Goal: Information Seeking & Learning: Check status

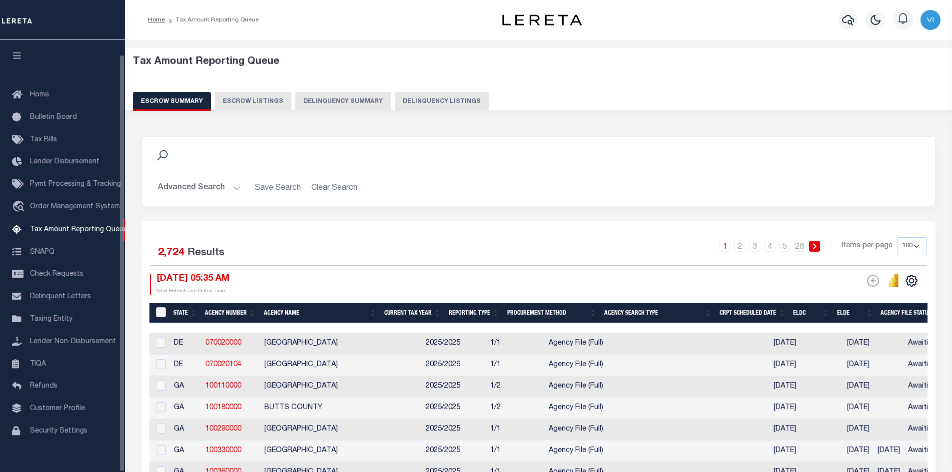
select select
select select "100"
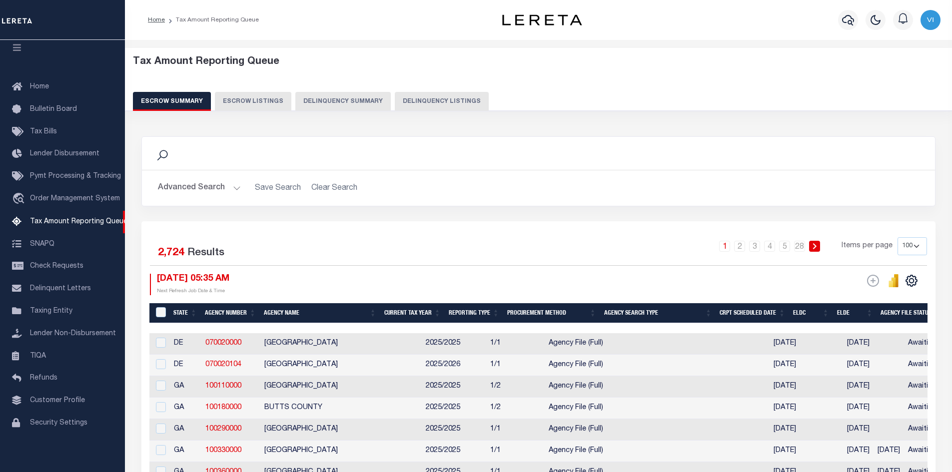
click at [236, 187] on button "Advanced Search" at bounding box center [199, 187] width 83 height 19
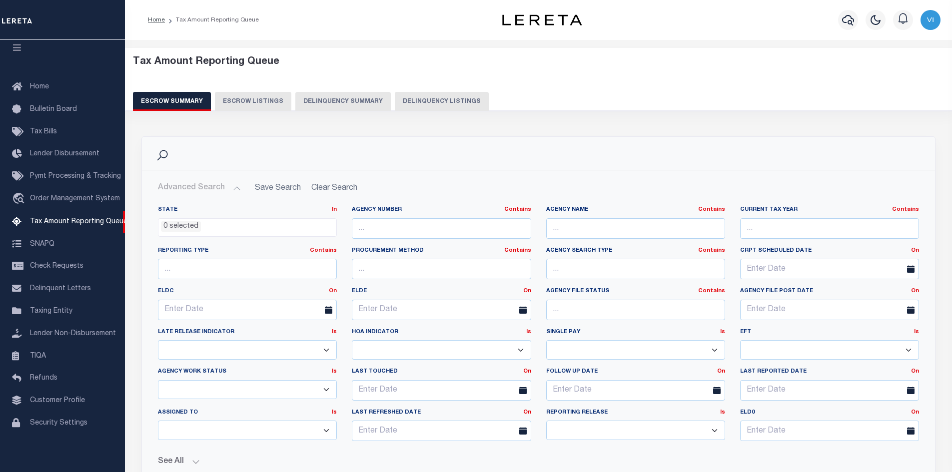
scroll to position [250, 0]
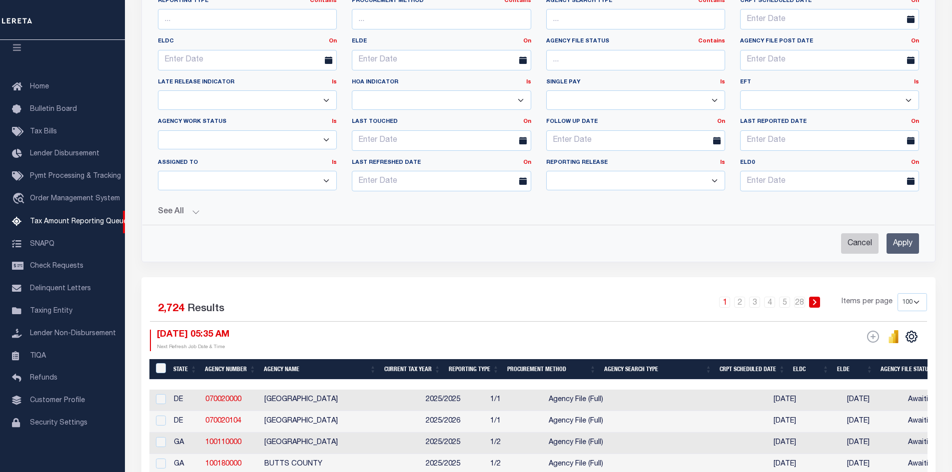
click at [859, 243] on input "Cancel" at bounding box center [859, 243] width 37 height 20
checkbox input "true"
select select
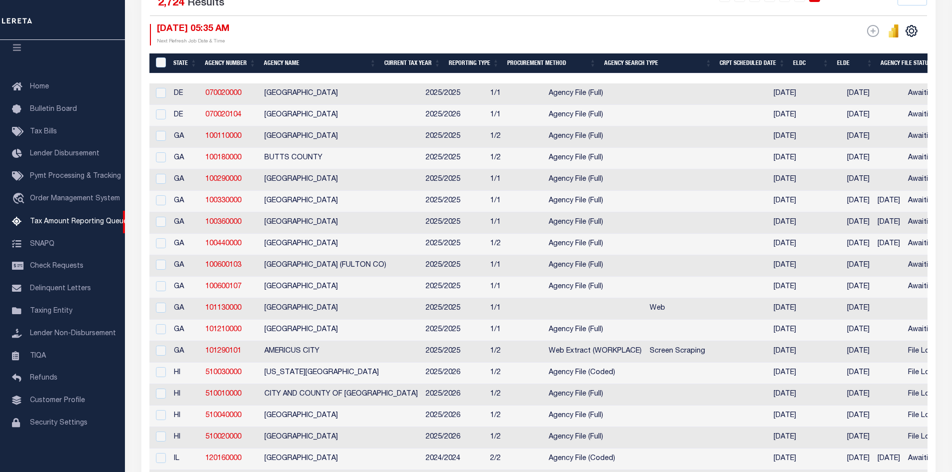
scroll to position [50, 0]
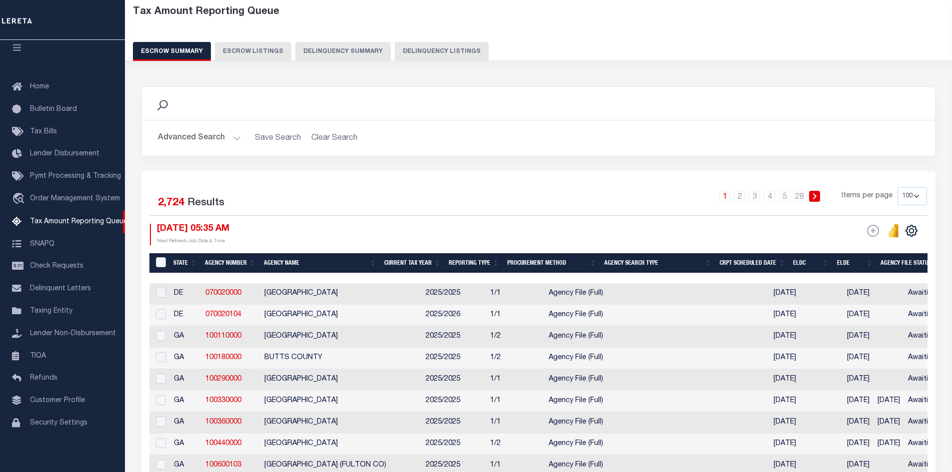
click at [233, 135] on button "Advanced Search" at bounding box center [199, 137] width 83 height 19
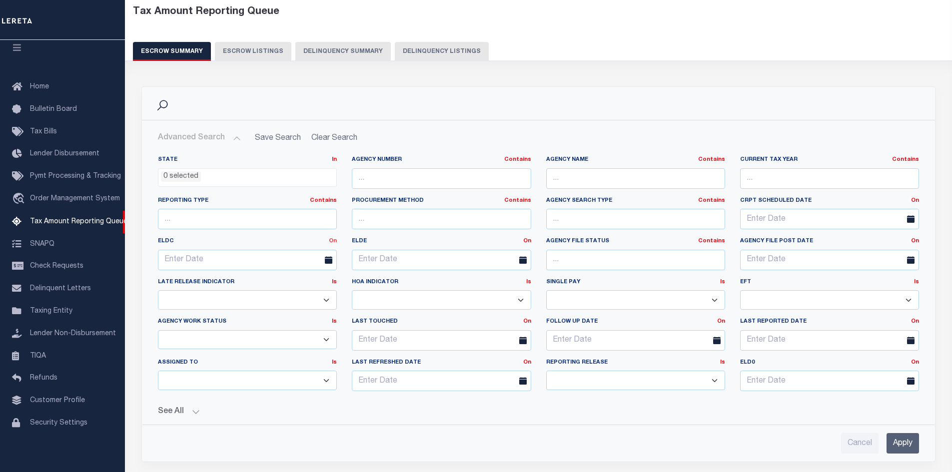
click at [333, 239] on link "On" at bounding box center [333, 240] width 8 height 5
click at [284, 295] on link "Between" at bounding box center [296, 296] width 79 height 14
click at [182, 258] on input "text" at bounding box center [199, 260] width 82 height 20
click at [279, 318] on span "1" at bounding box center [278, 315] width 19 height 19
type input "[DATE]"
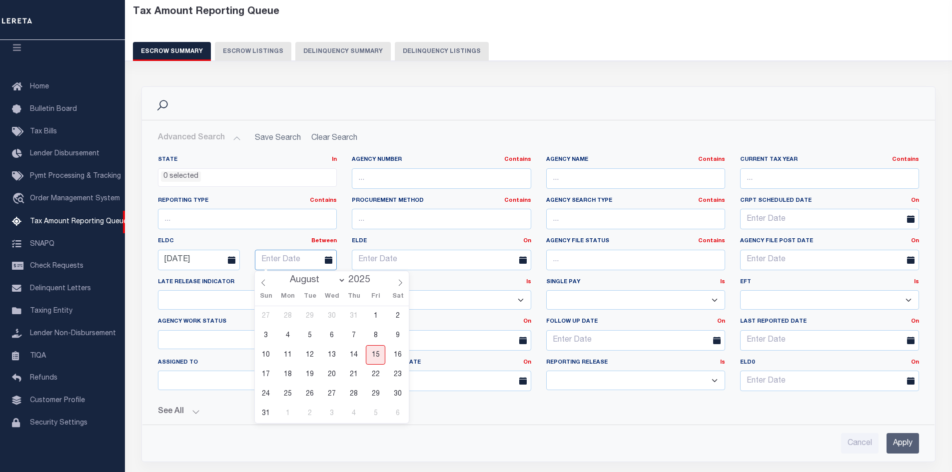
click at [277, 259] on input "text" at bounding box center [296, 260] width 82 height 20
click at [265, 414] on span "31" at bounding box center [265, 413] width 19 height 19
type input "[DATE]"
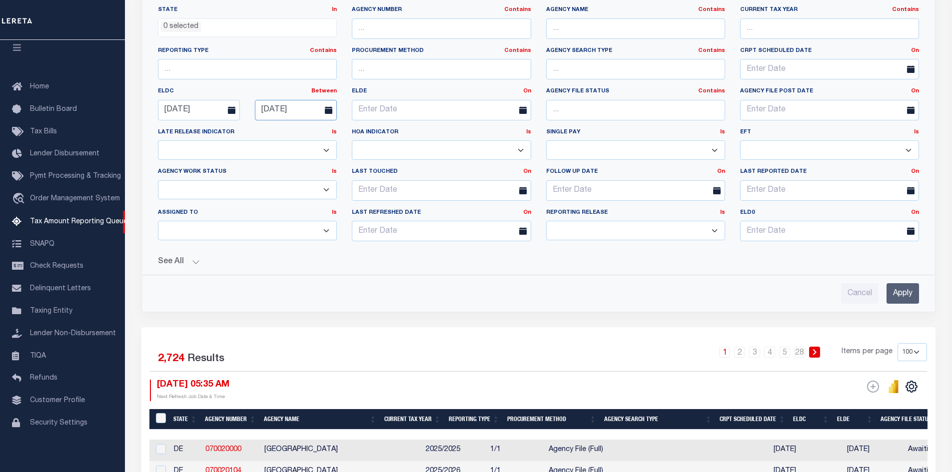
scroll to position [250, 0]
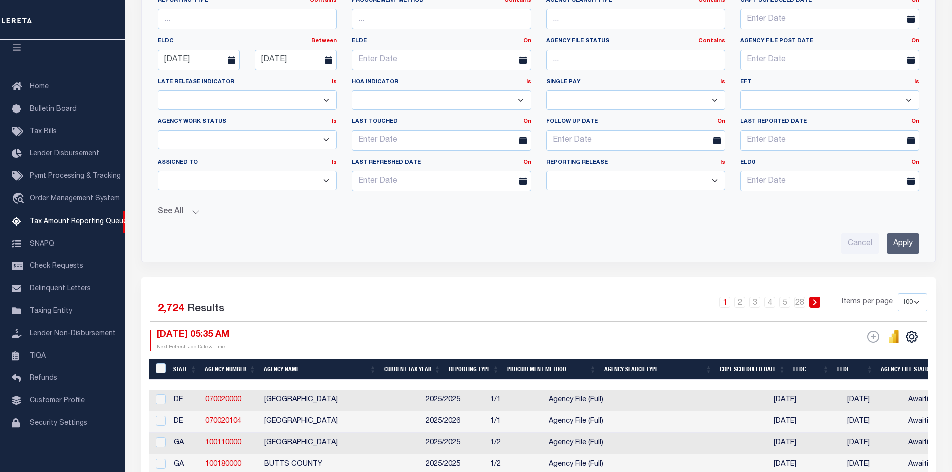
click at [196, 208] on button "See All" at bounding box center [538, 211] width 761 height 9
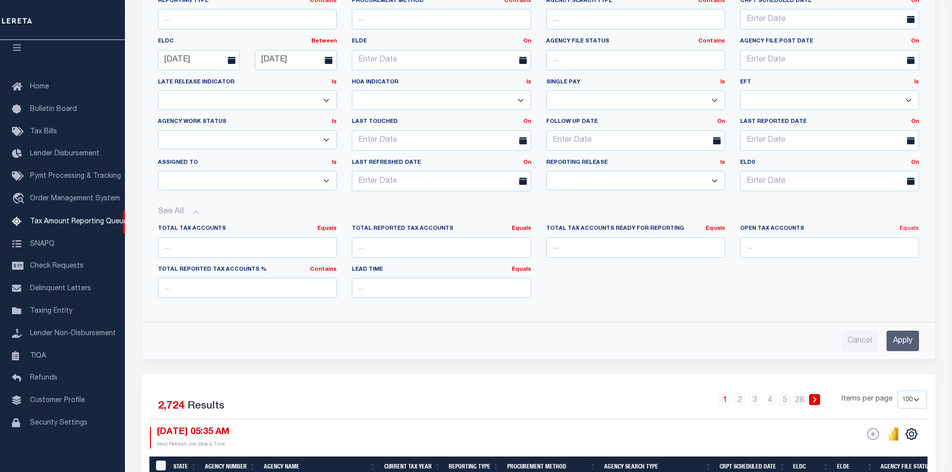
click at [908, 229] on link "Equals" at bounding box center [909, 228] width 19 height 5
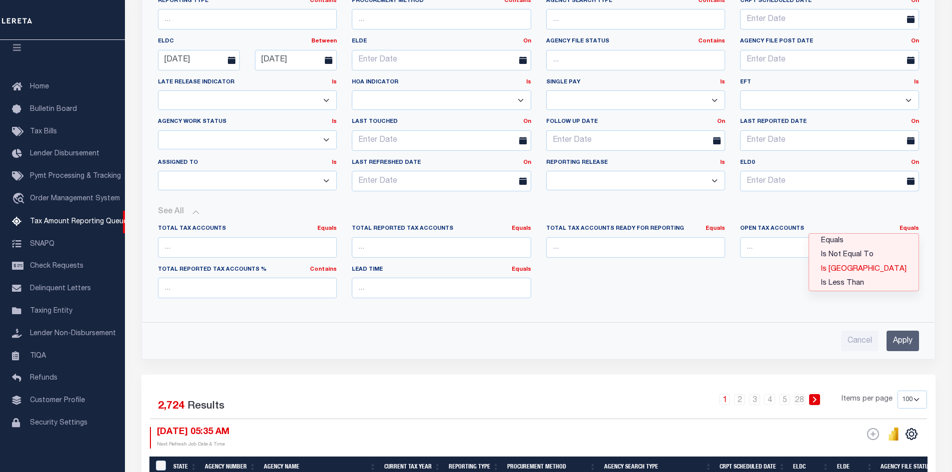
click at [885, 268] on link "Is [GEOGRAPHIC_DATA]" at bounding box center [863, 269] width 109 height 14
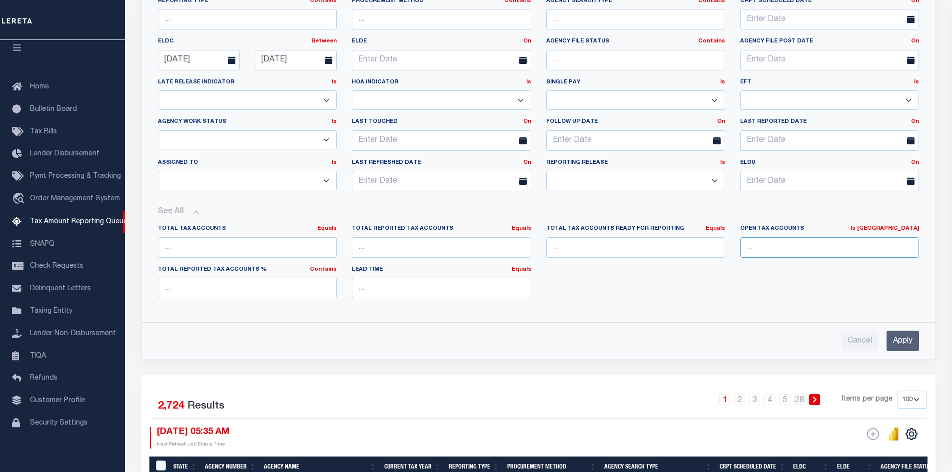
click at [757, 246] on input "number" at bounding box center [829, 247] width 179 height 20
type input "0"
click at [892, 340] on input "Apply" at bounding box center [903, 341] width 32 height 20
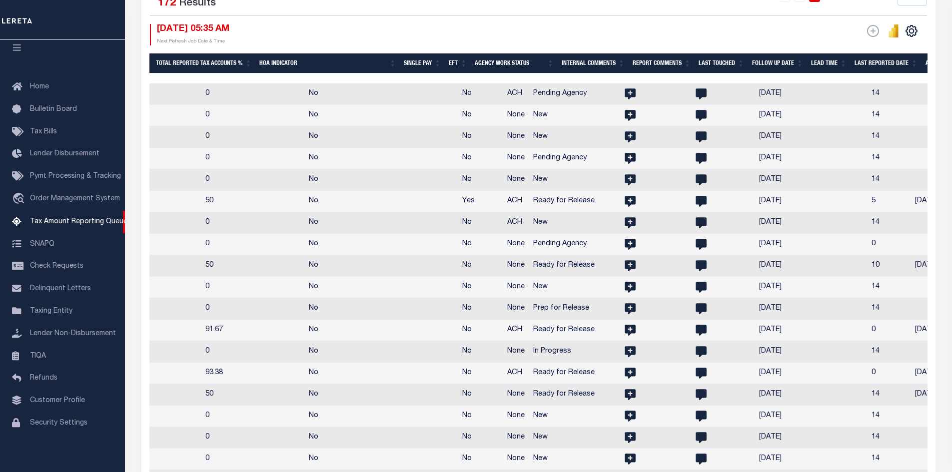
scroll to position [0, 1432]
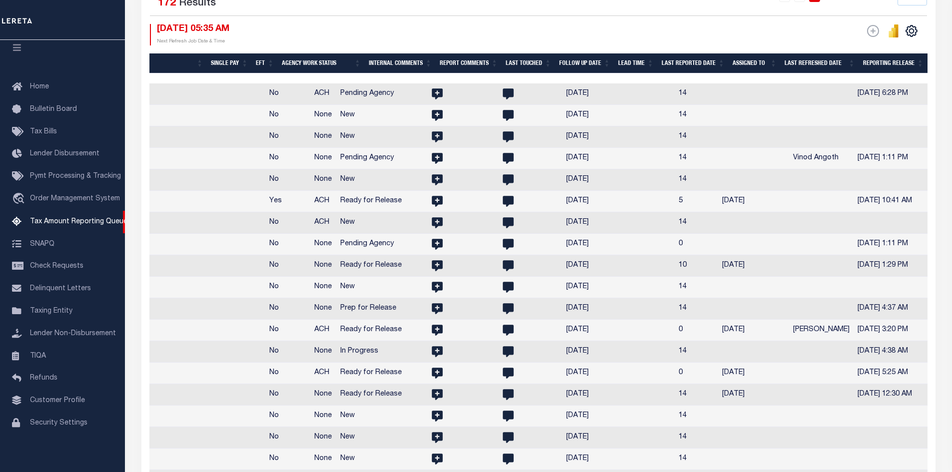
click at [774, 59] on th "Assigned To" at bounding box center [755, 63] width 52 height 20
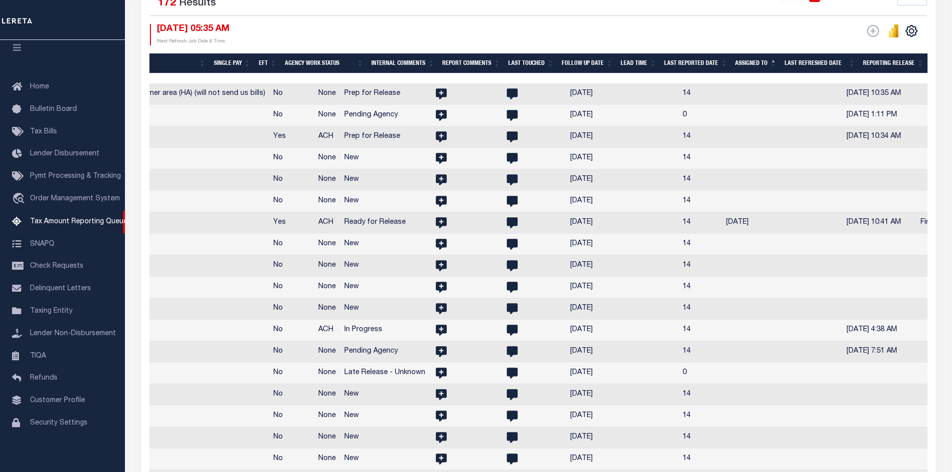
click at [774, 59] on th "Assigned To" at bounding box center [755, 63] width 49 height 20
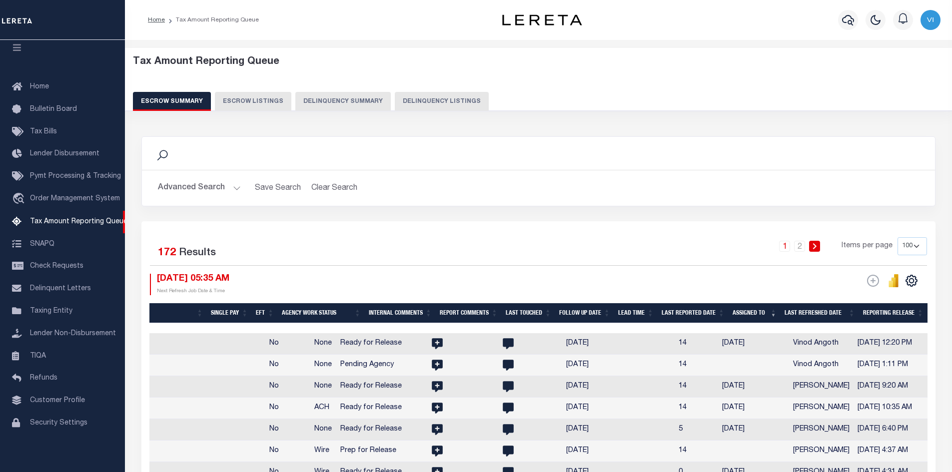
click at [658, 23] on div "Profile Sign out" at bounding box center [776, 19] width 335 height 35
click at [775, 312] on th "Assigned To" at bounding box center [755, 313] width 52 height 20
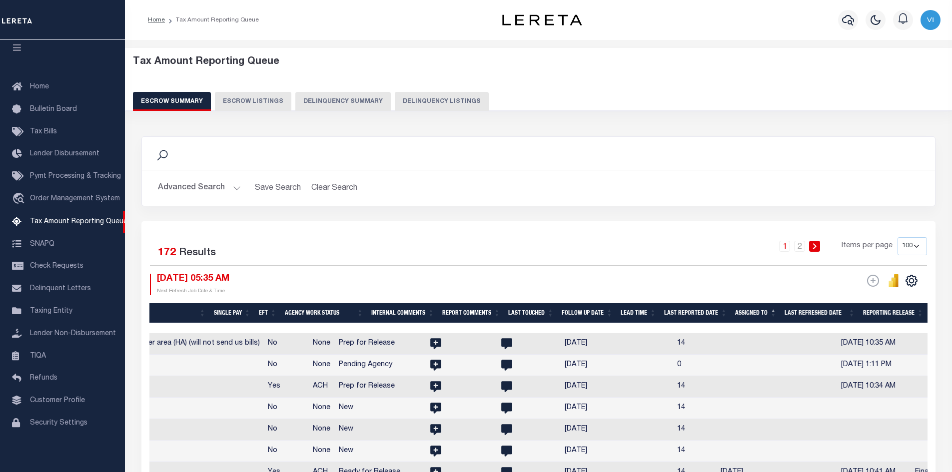
scroll to position [0, 1543]
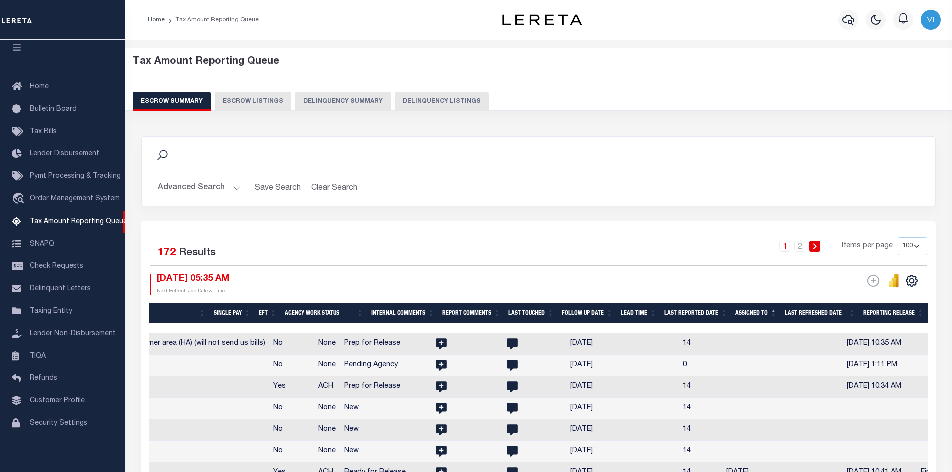
click at [774, 309] on th "Assigned To" at bounding box center [755, 313] width 49 height 20
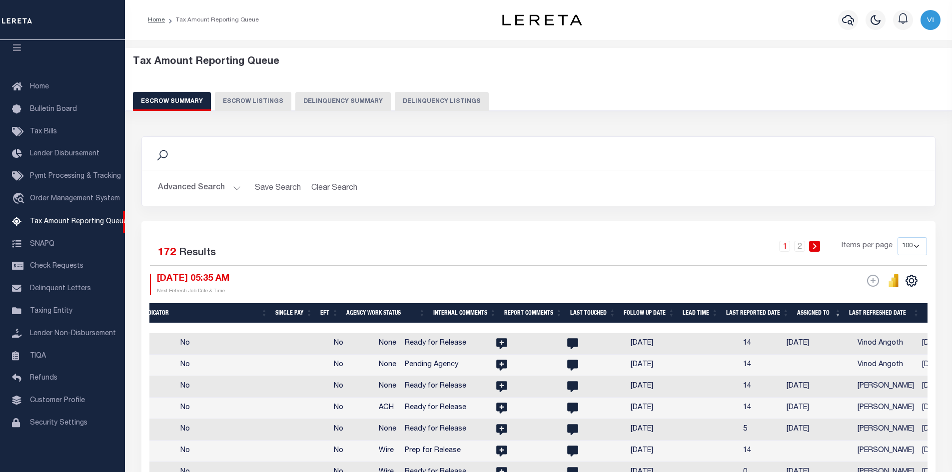
scroll to position [0, 1549]
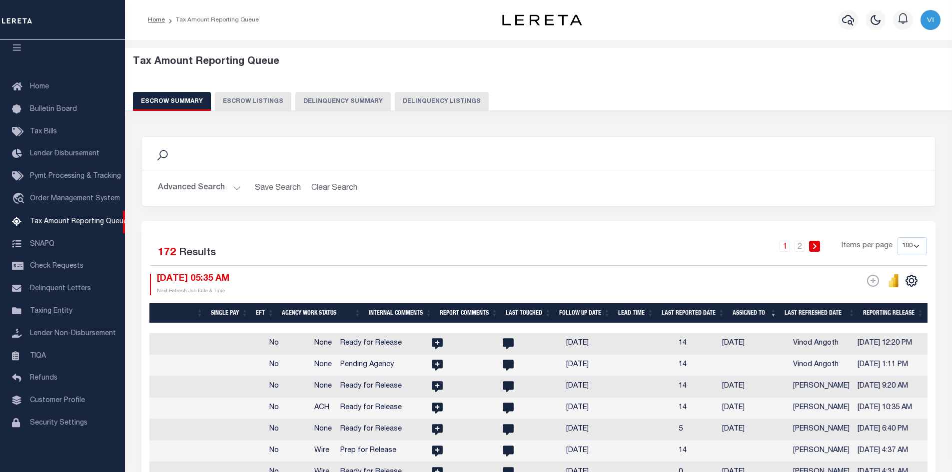
click at [776, 312] on th "Assigned To" at bounding box center [755, 313] width 52 height 20
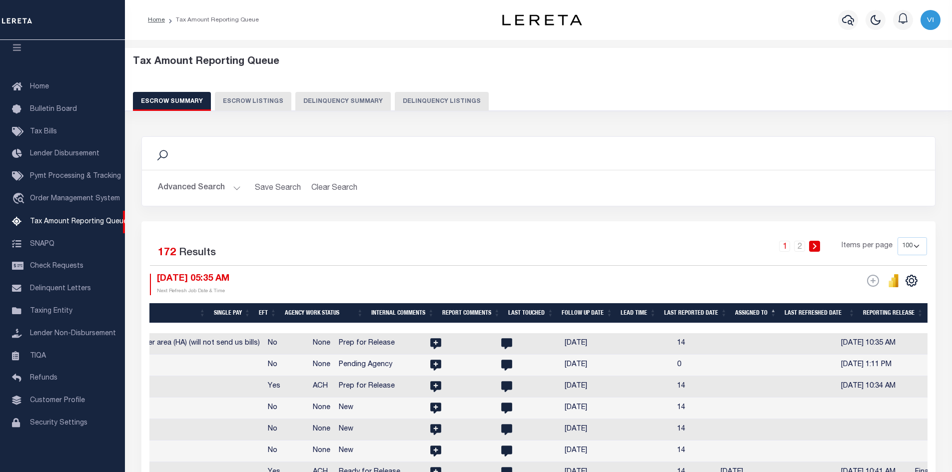
scroll to position [0, 1543]
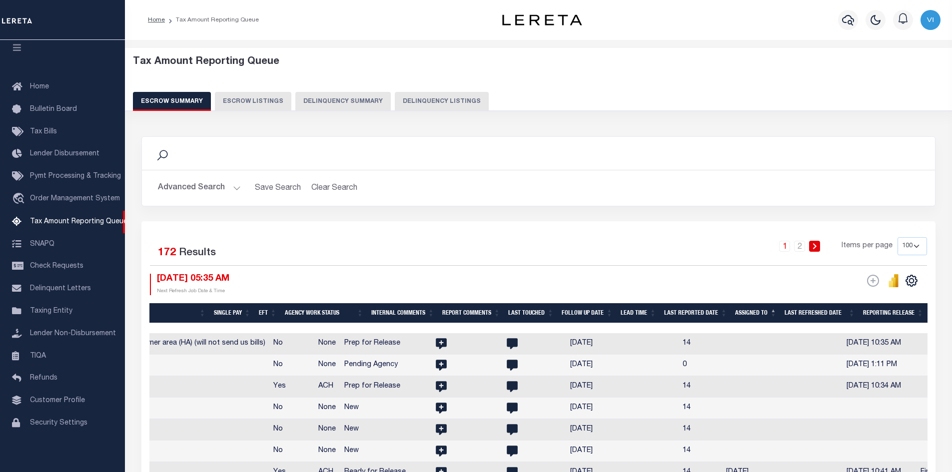
click at [775, 310] on th "Assigned To" at bounding box center [755, 313] width 49 height 20
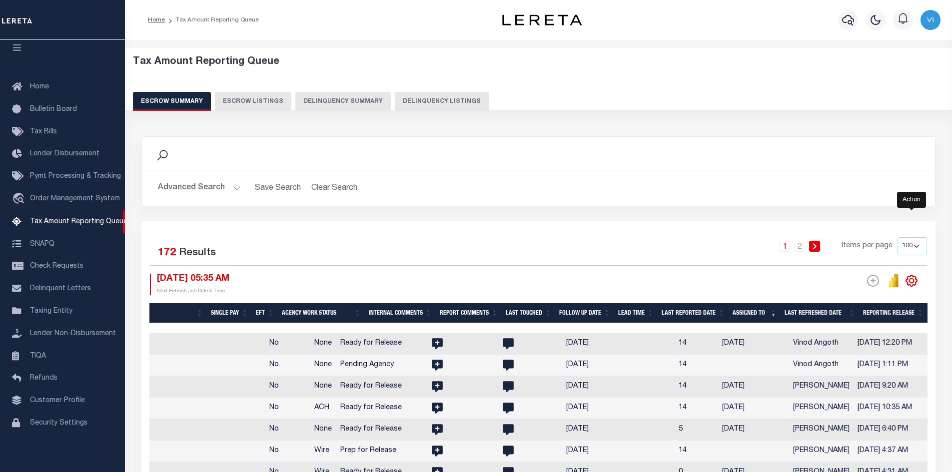
click at [914, 282] on icon at bounding box center [912, 280] width 4 height 4
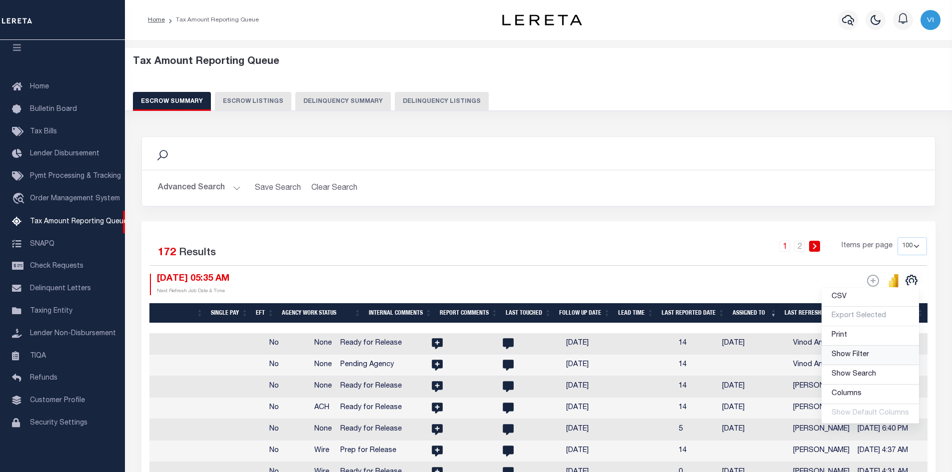
click at [868, 358] on span "Show Filter" at bounding box center [850, 354] width 37 height 7
select select
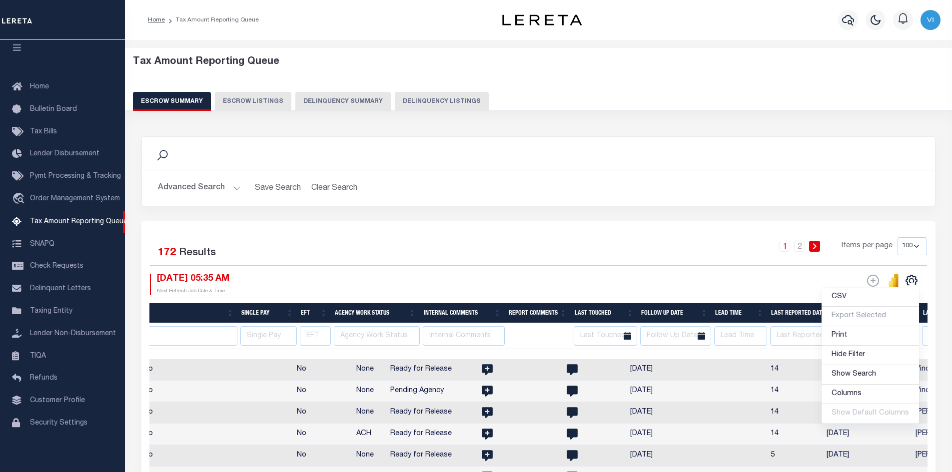
click at [765, 277] on div "ESCROW Web Extract" at bounding box center [733, 284] width 389 height 21
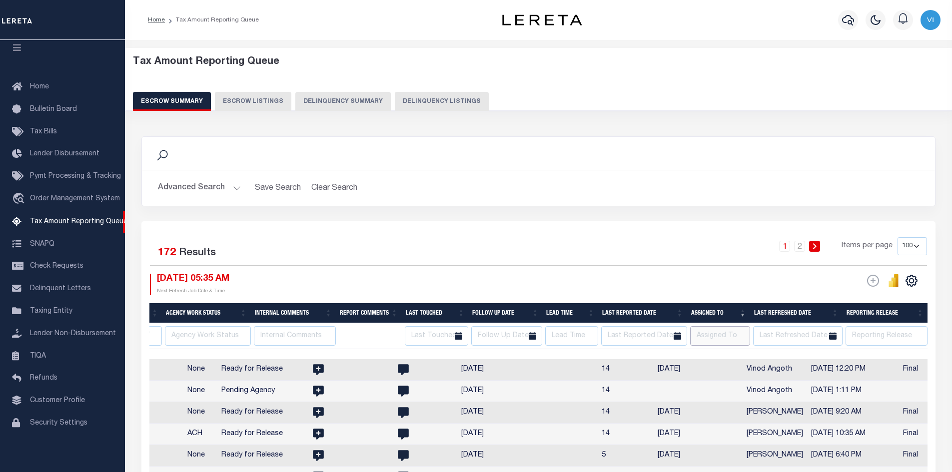
click at [719, 336] on input "text" at bounding box center [720, 335] width 60 height 19
type input "Vinod Angoth"
select select
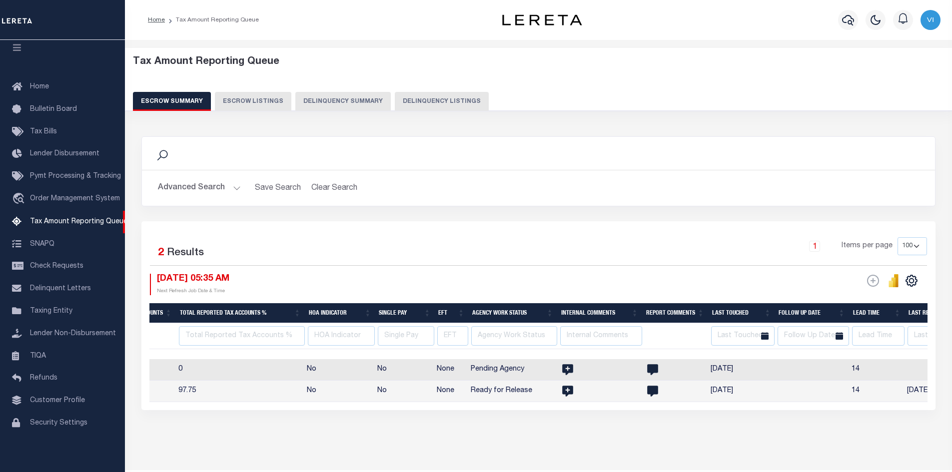
scroll to position [0, 1298]
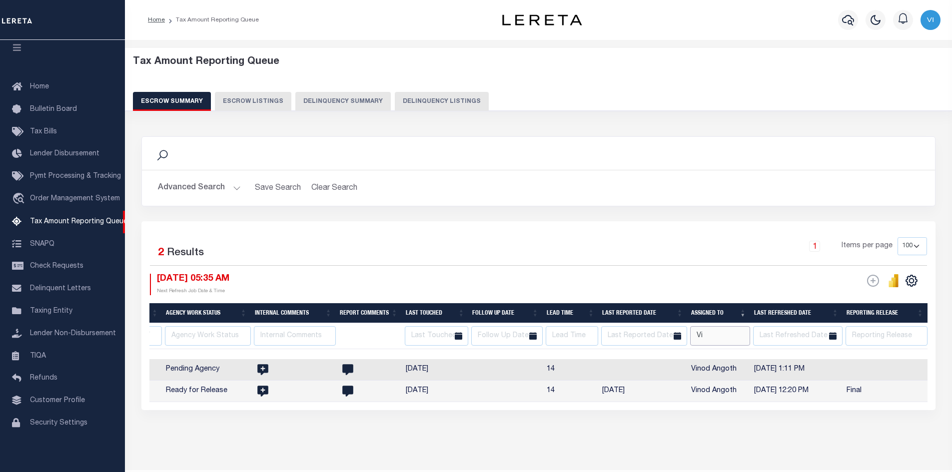
type input "V"
click at [474, 455] on div "Tax Amount Reporting Queue Escrow Summary Escrow Listings In" at bounding box center [538, 260] width 821 height 420
select select
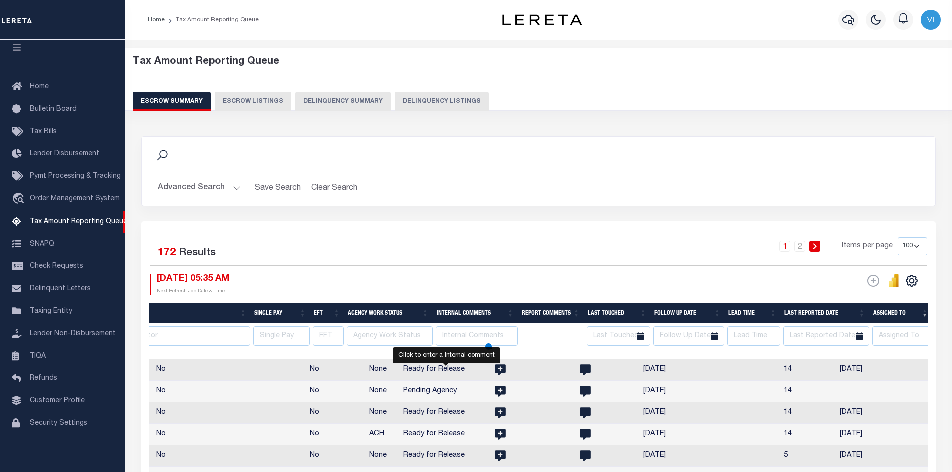
select select
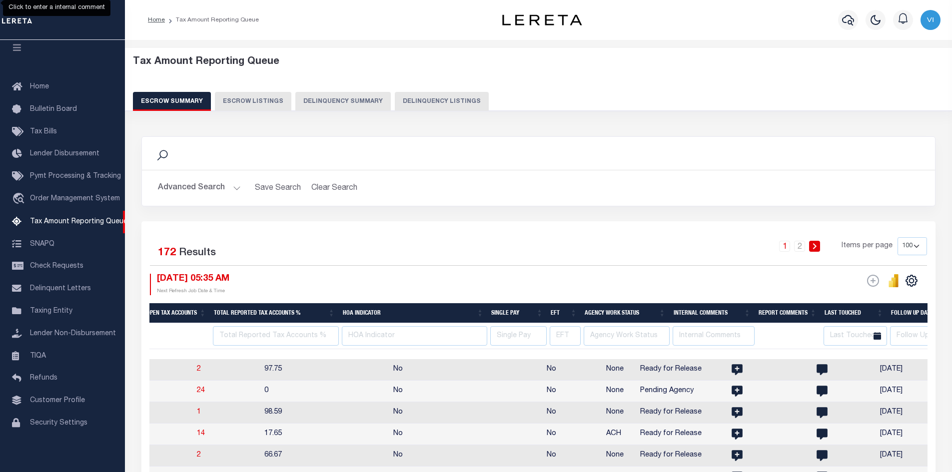
scroll to position [0, 1565]
